Goal: Transaction & Acquisition: Purchase product/service

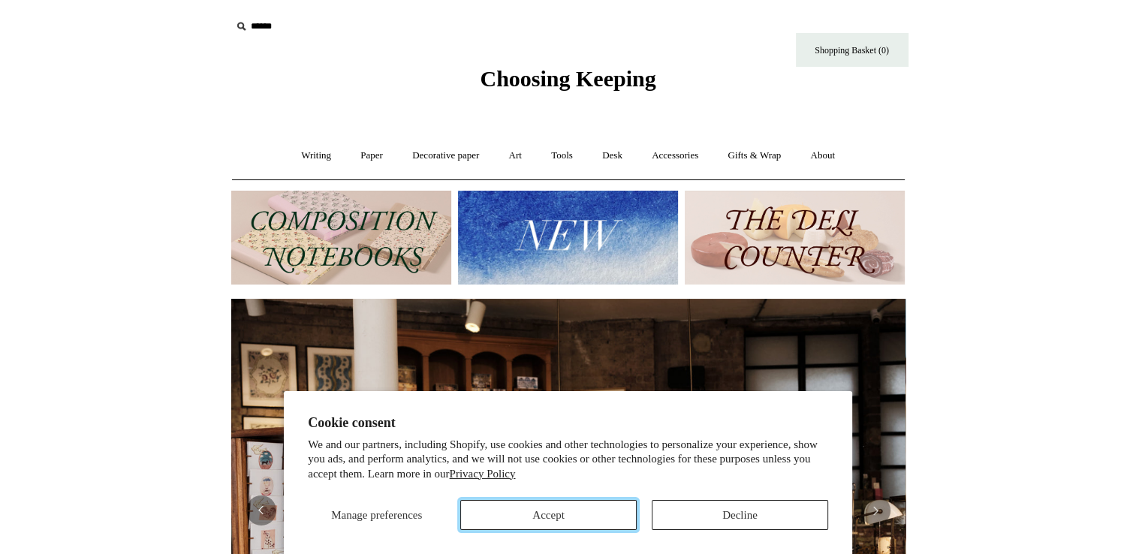
click at [564, 518] on button "Accept" at bounding box center [548, 515] width 176 height 30
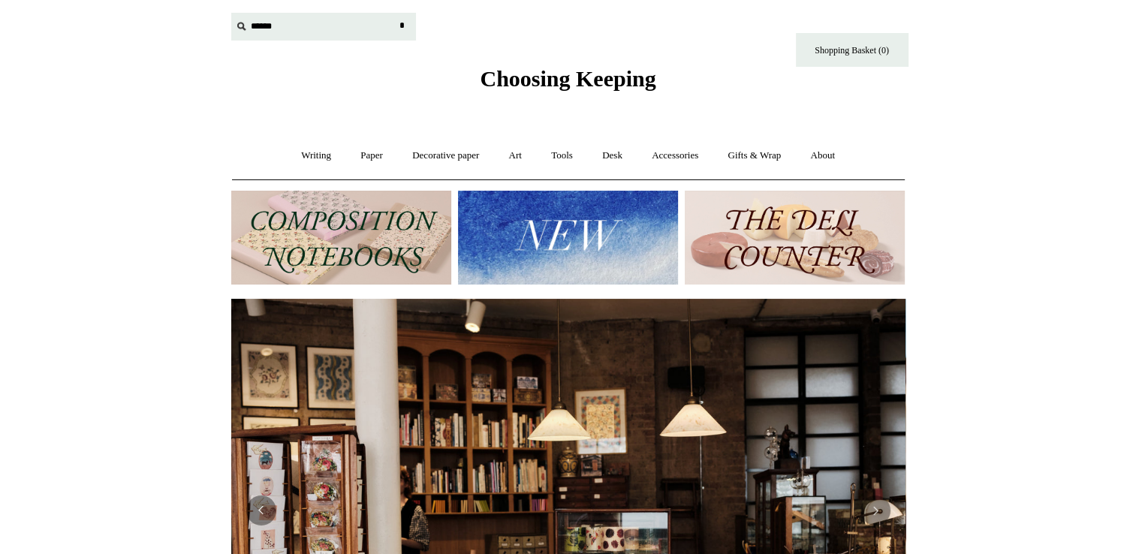
click at [258, 25] on input "text" at bounding box center [323, 27] width 185 height 28
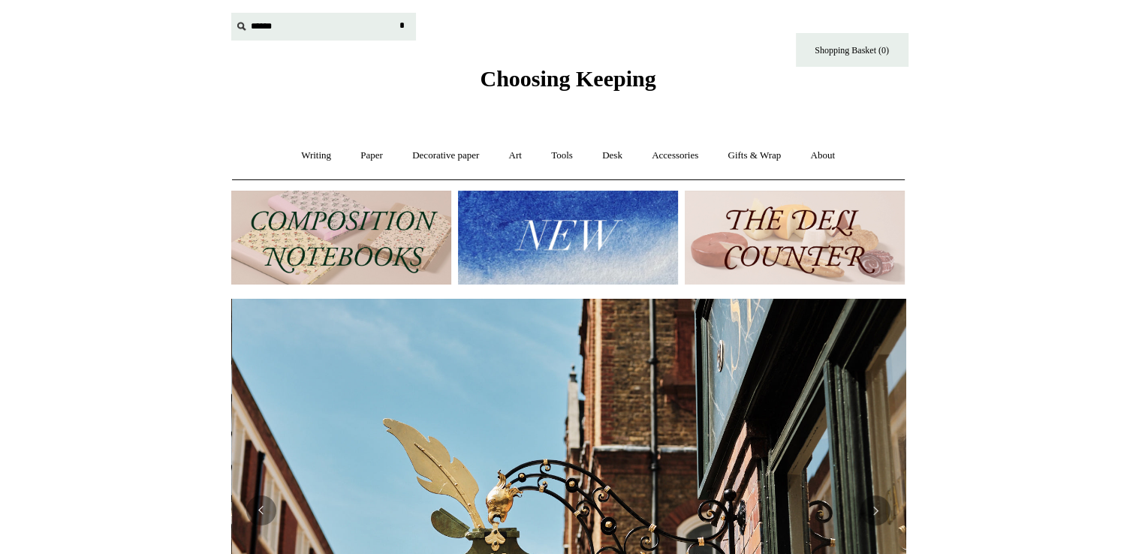
scroll to position [0, 674]
type input "*"
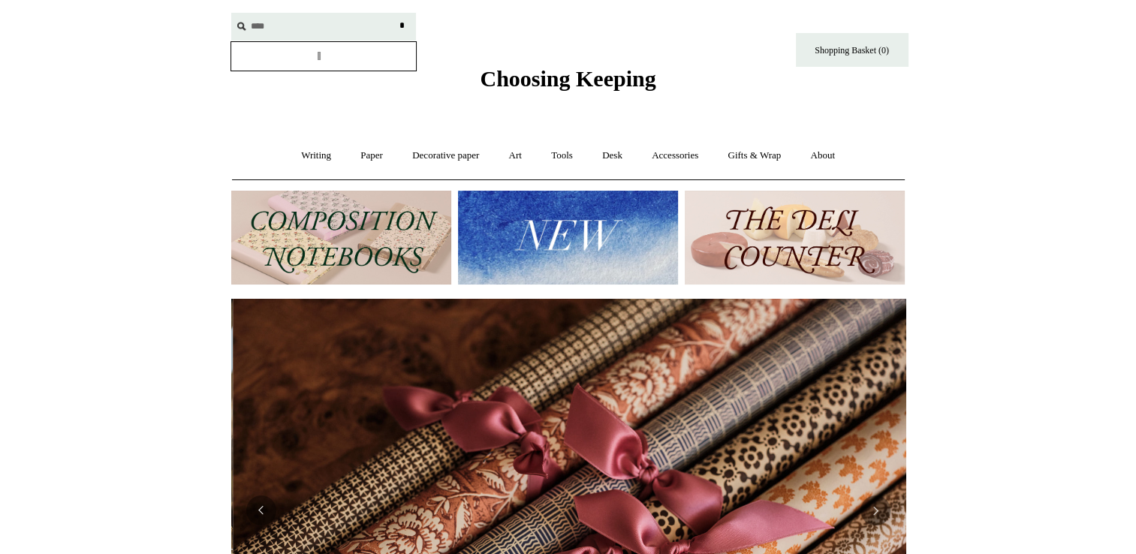
scroll to position [0, 1348]
type input "********"
click at [395, 13] on input "*" at bounding box center [402, 26] width 15 height 26
